Goal: Transaction & Acquisition: Purchase product/service

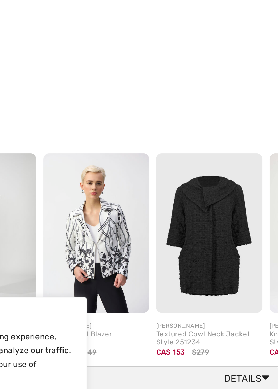
scroll to position [686, 0]
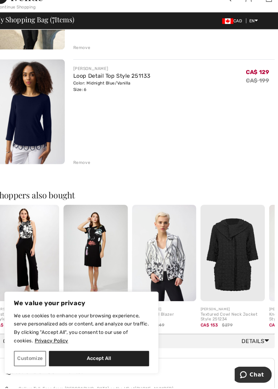
click at [242, 259] on img at bounding box center [234, 259] width 62 height 93
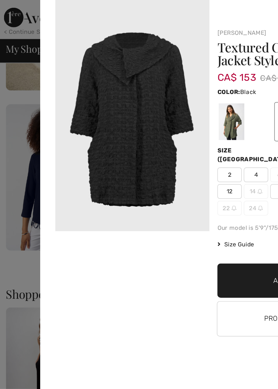
scroll to position [721, 0]
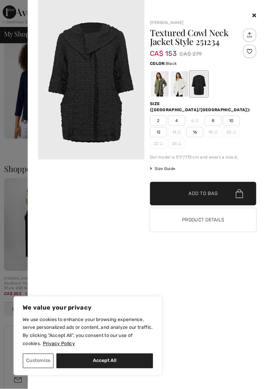
click at [183, 84] on div at bounding box center [180, 83] width 18 height 25
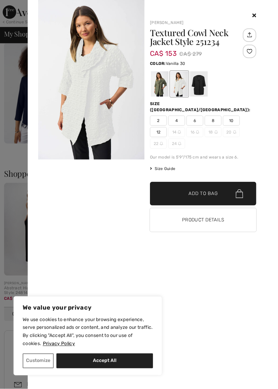
scroll to position [708, 0]
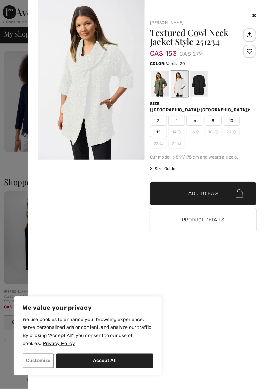
click at [163, 86] on div at bounding box center [160, 83] width 18 height 25
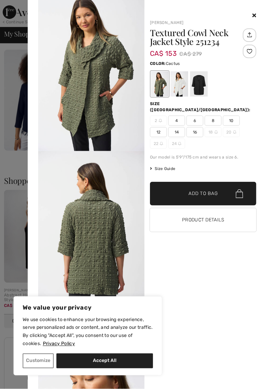
scroll to position [707, 0]
click at [202, 86] on div at bounding box center [199, 83] width 18 height 25
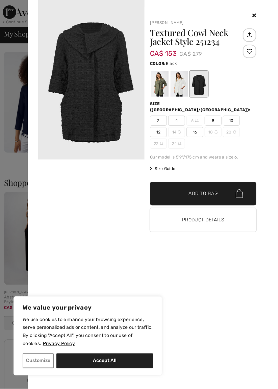
click at [182, 90] on div at bounding box center [180, 83] width 18 height 25
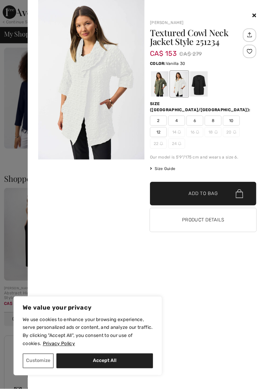
scroll to position [743, 0]
